Goal: Transaction & Acquisition: Purchase product/service

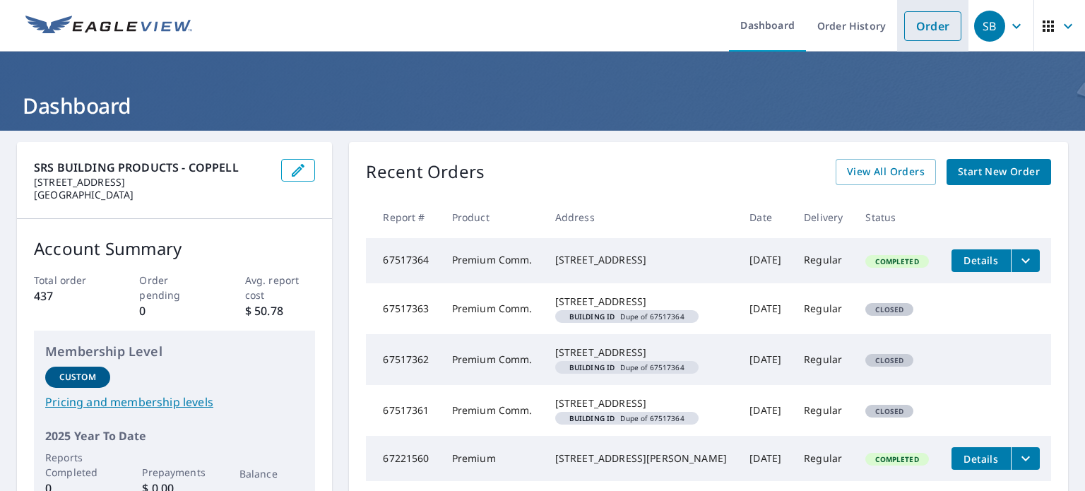
click at [920, 22] on link "Order" at bounding box center [932, 26] width 57 height 30
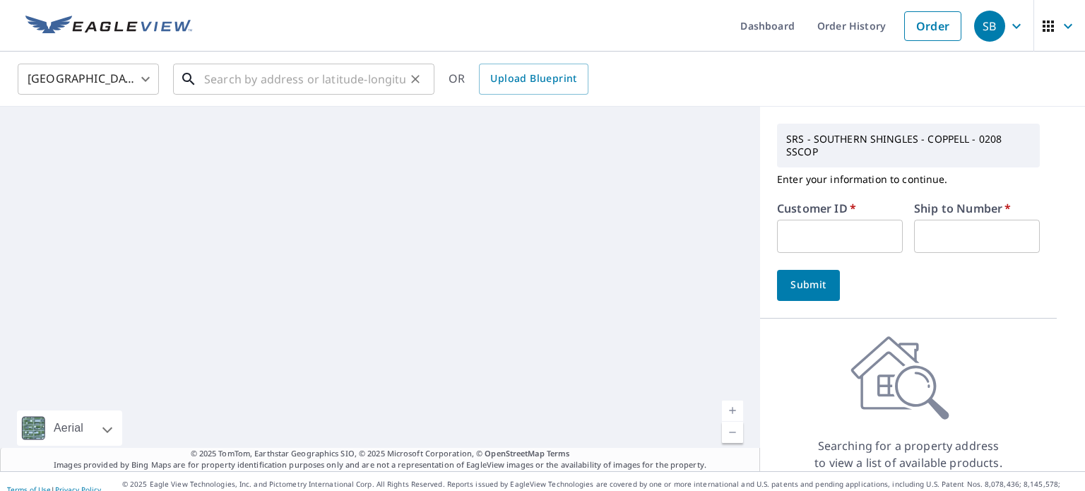
click at [268, 80] on input "text" at bounding box center [304, 79] width 201 height 40
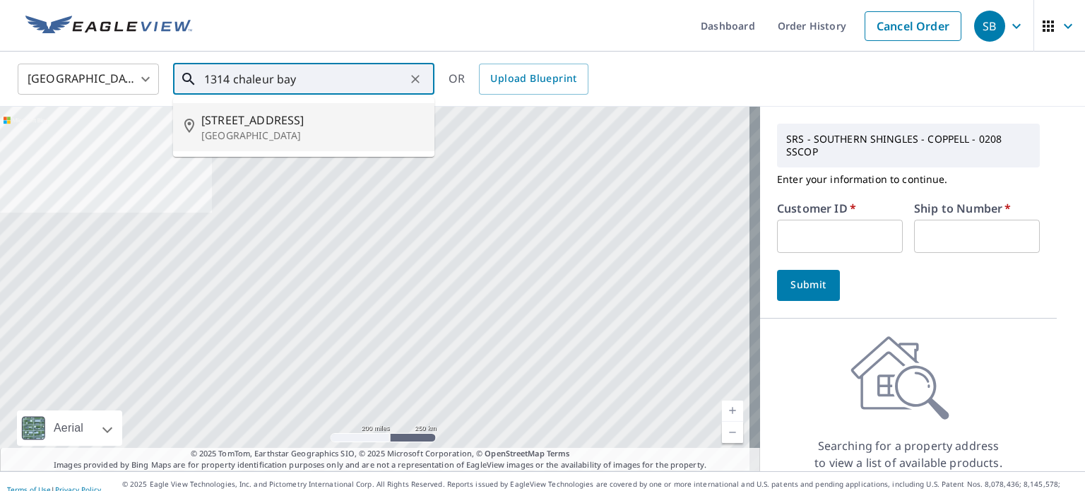
click at [266, 115] on span "[STREET_ADDRESS]" at bounding box center [312, 120] width 222 height 17
type input "[STREET_ADDRESS]"
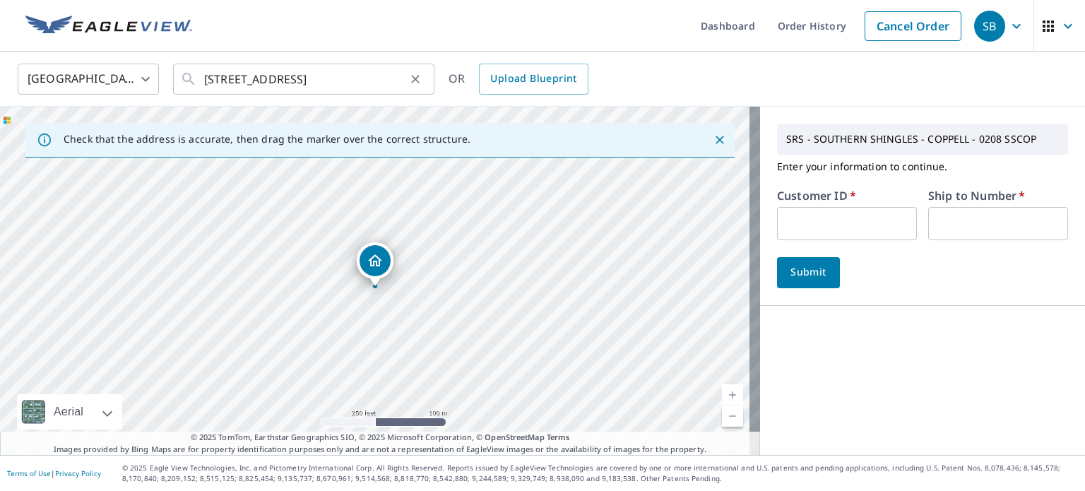
click at [405, 83] on div at bounding box center [414, 79] width 18 height 20
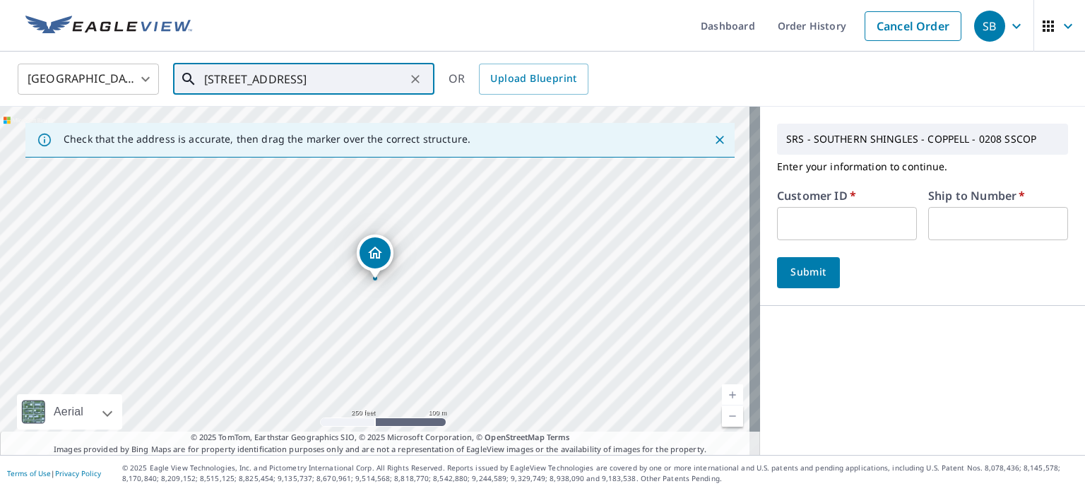
scroll to position [0, 27]
click at [853, 217] on input "text" at bounding box center [847, 223] width 140 height 33
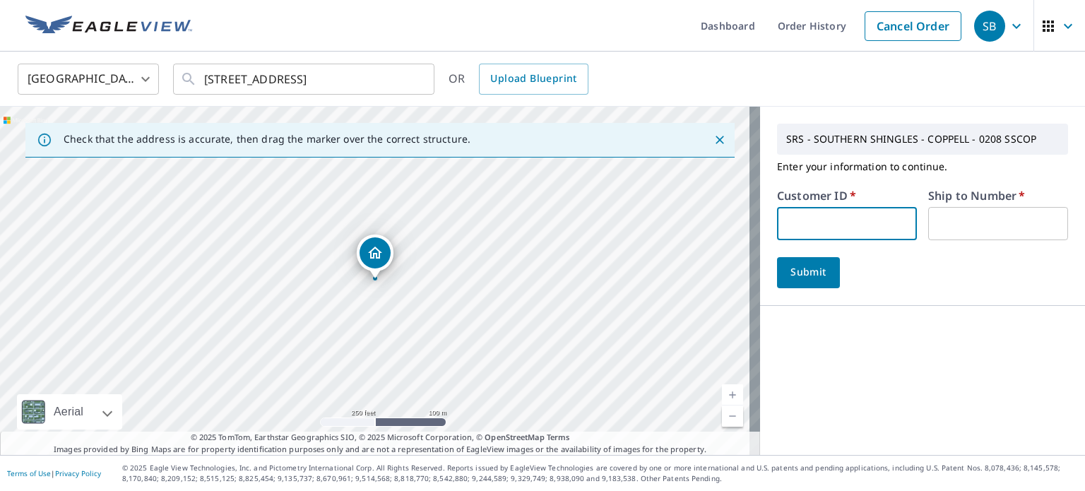
type input "s060732"
click at [933, 223] on input "text" at bounding box center [998, 223] width 140 height 33
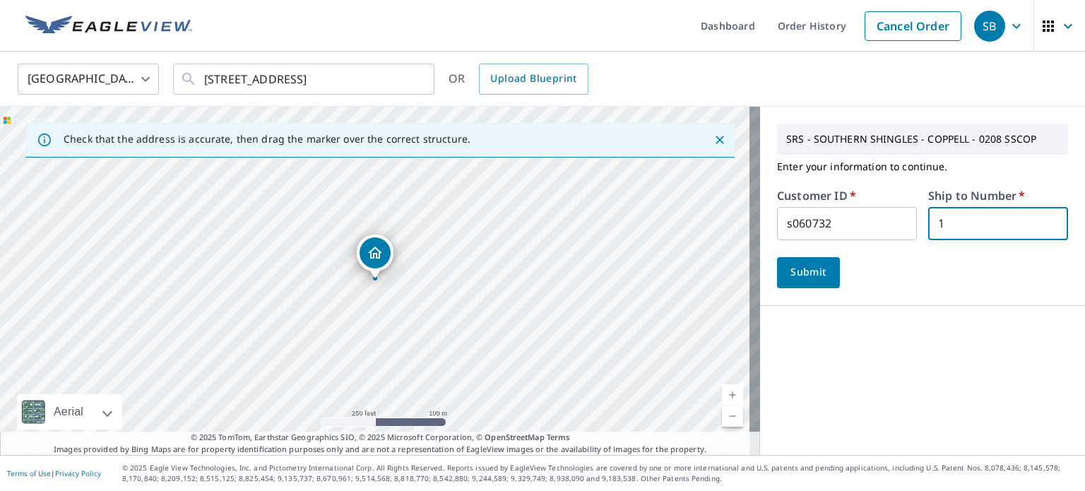
type input "1"
click at [812, 266] on span "Submit" at bounding box center [808, 272] width 40 height 18
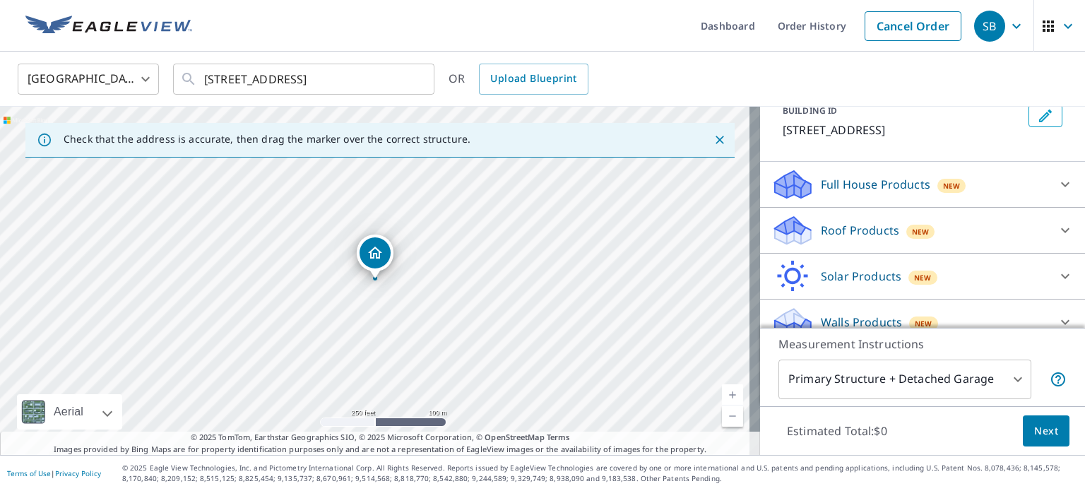
scroll to position [253, 0]
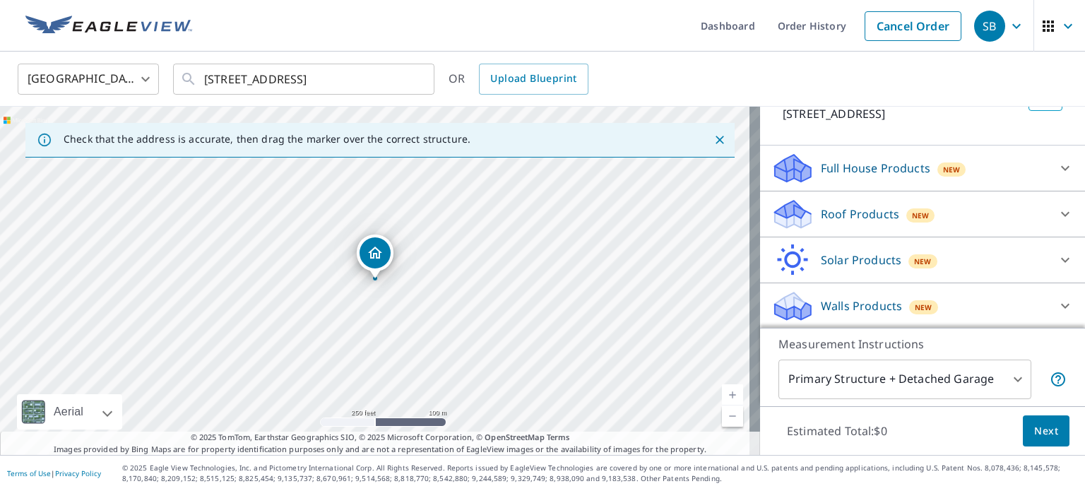
click at [821, 214] on p "Roof Products" at bounding box center [860, 214] width 78 height 17
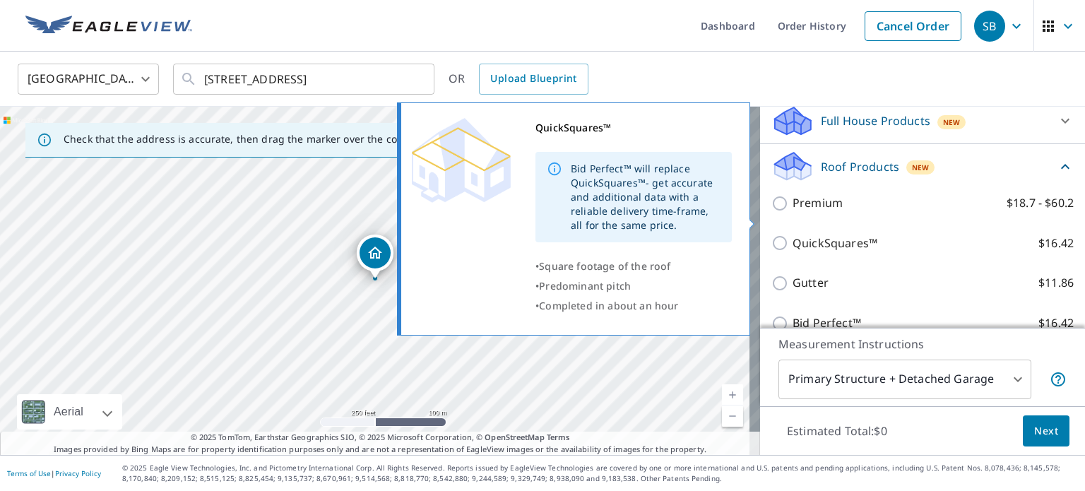
scroll to position [323, 0]
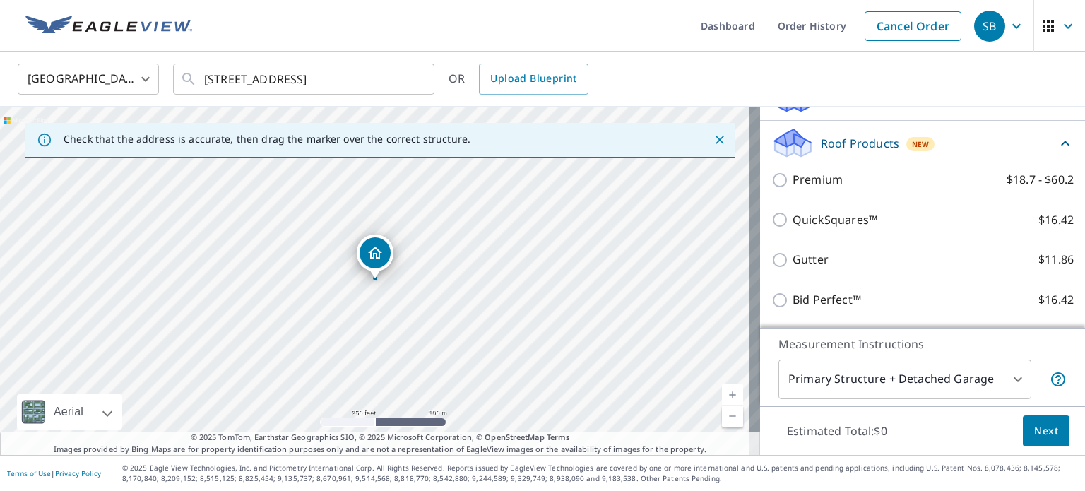
click at [777, 180] on input "Premium $18.7 - $60.2" at bounding box center [781, 180] width 21 height 17
checkbox input "true"
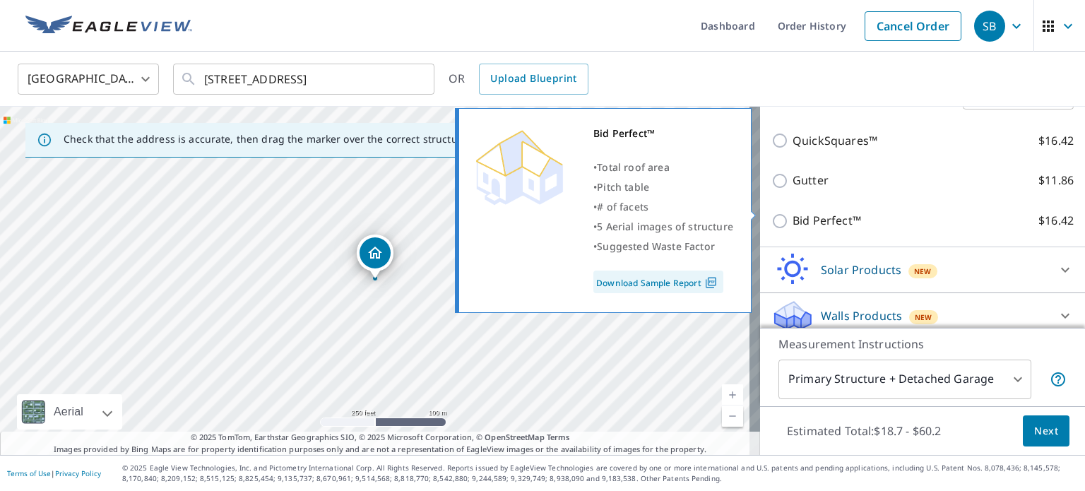
scroll to position [465, 0]
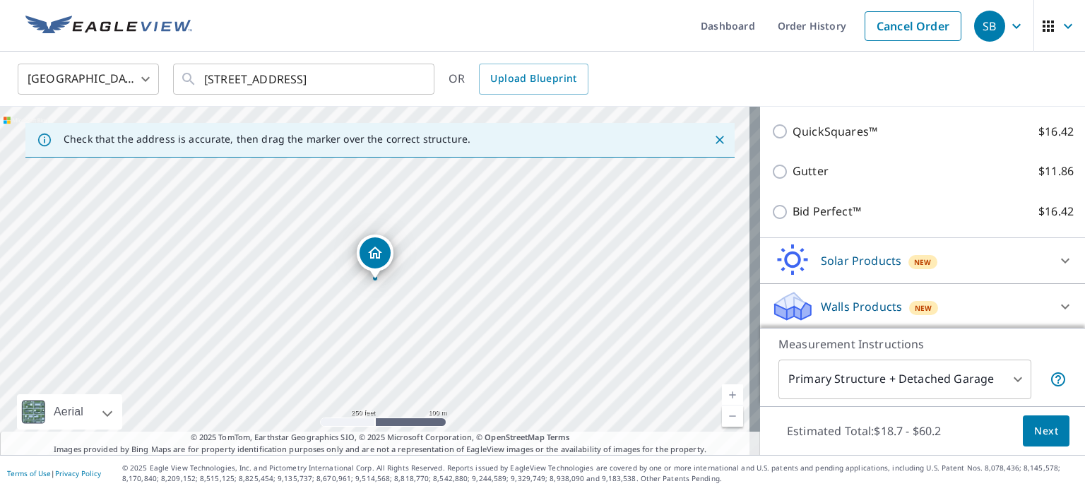
click at [1034, 423] on span "Next" at bounding box center [1046, 431] width 24 height 18
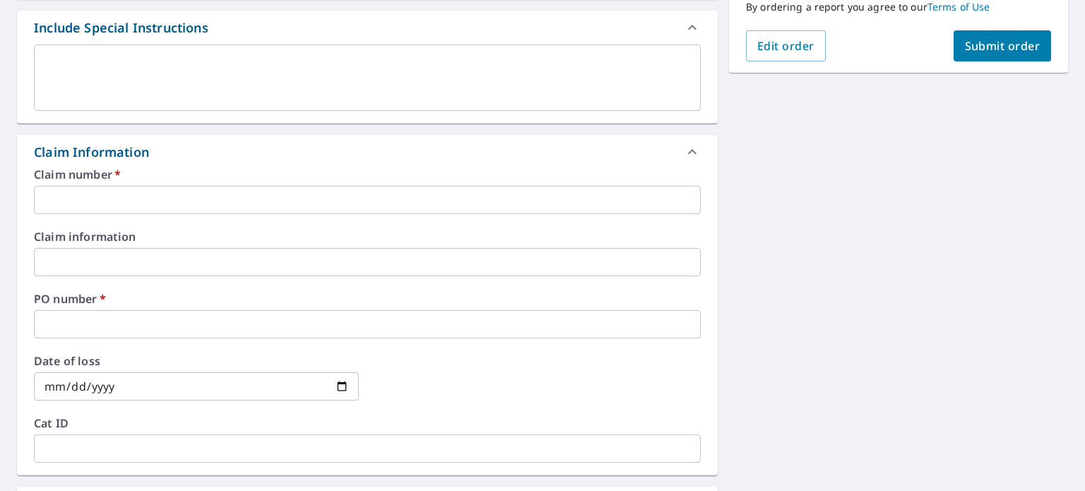
scroll to position [353, 0]
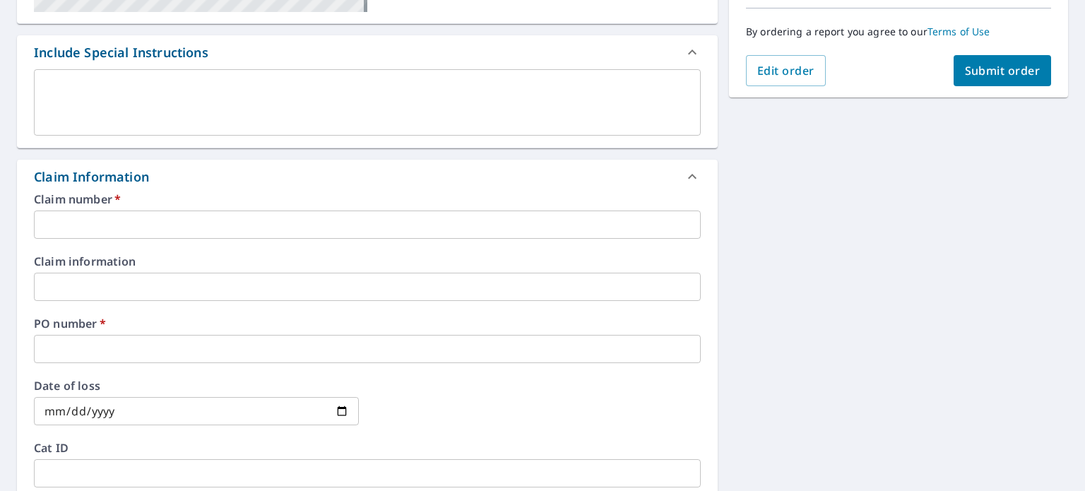
click at [155, 237] on input "text" at bounding box center [367, 224] width 667 height 28
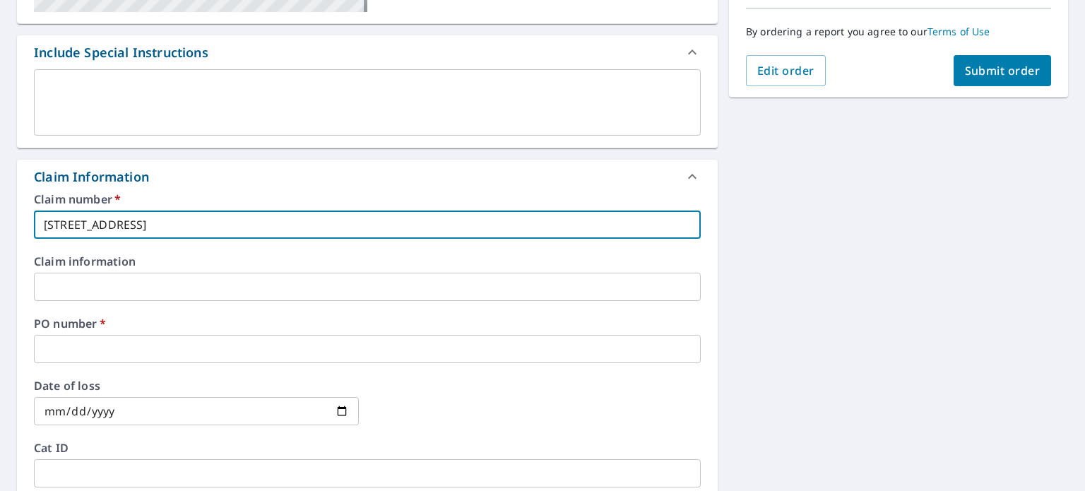
type input "[STREET_ADDRESS]"
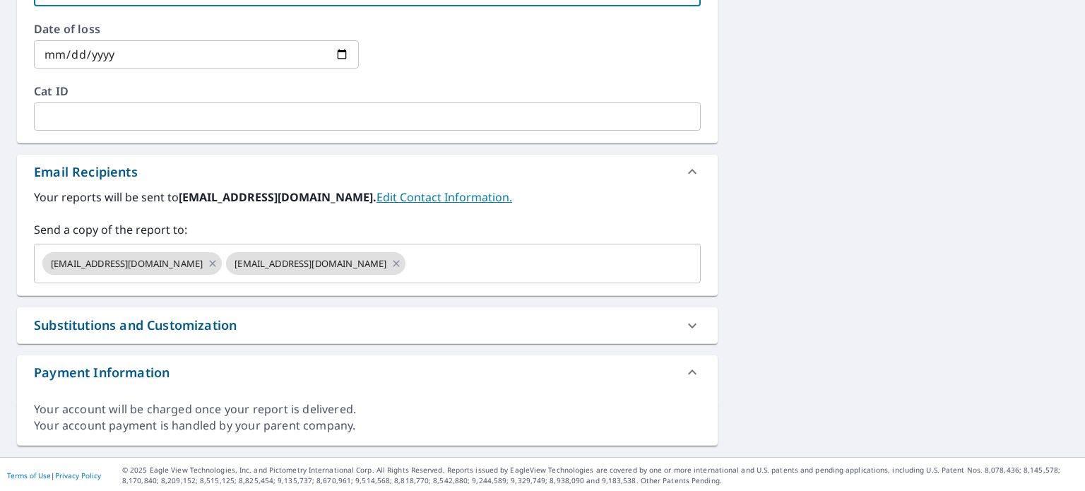
scroll to position [710, 0]
click at [207, 261] on icon at bounding box center [212, 263] width 11 height 16
click at [210, 262] on icon at bounding box center [213, 262] width 6 height 6
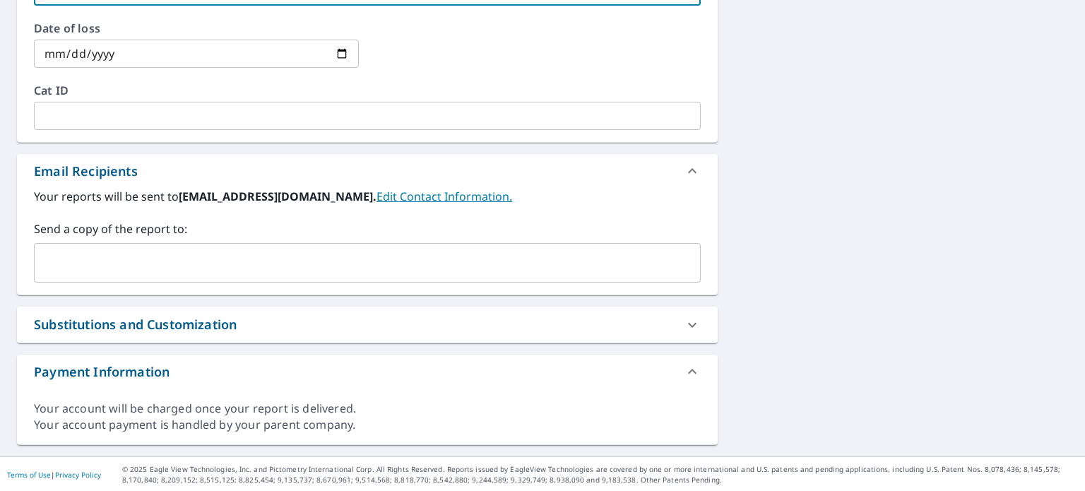
type input "[STREET_ADDRESS]"
click at [201, 262] on input "text" at bounding box center [356, 262] width 633 height 27
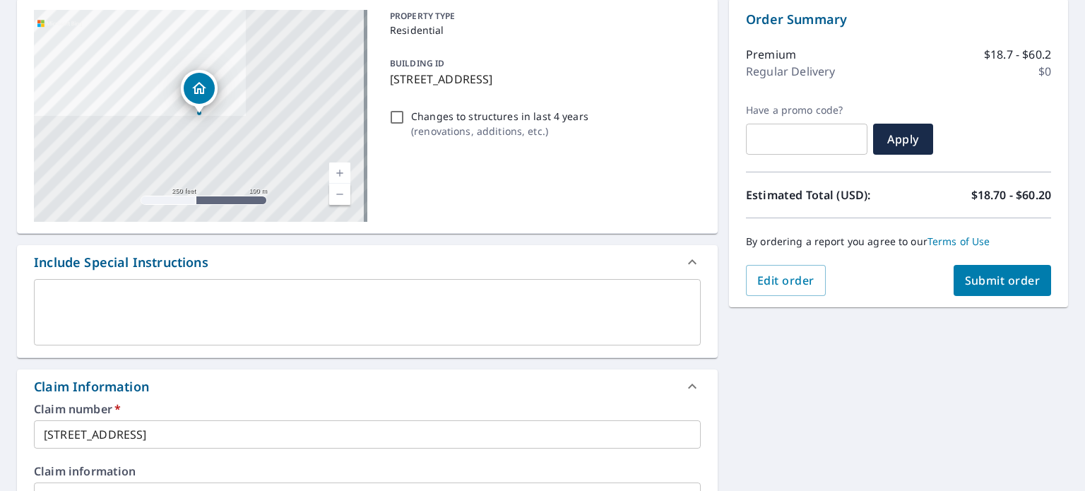
scroll to position [4, 0]
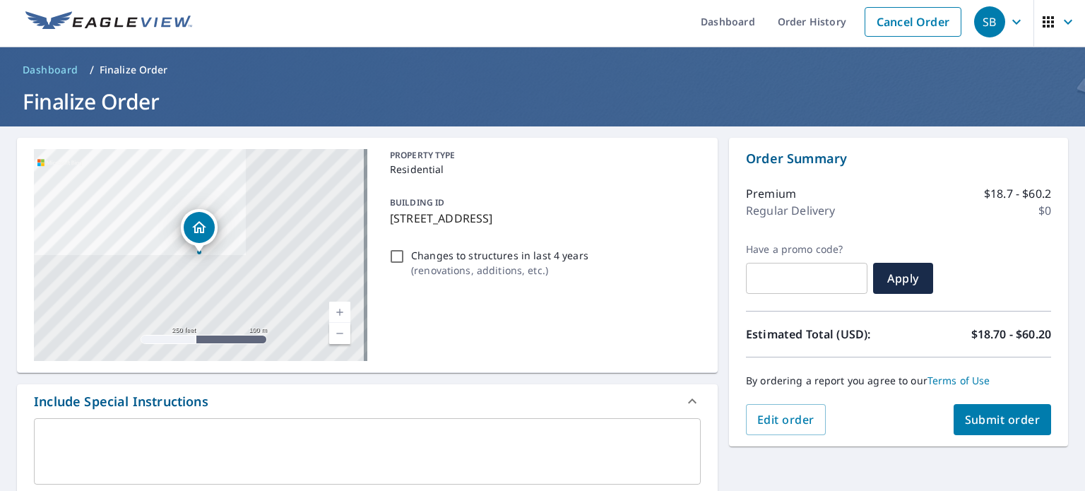
type input "[EMAIL_ADDRESS][DOMAIN_NAME]"
click at [999, 417] on span "Submit order" at bounding box center [1003, 420] width 76 height 16
